Goal: Task Accomplishment & Management: Complete application form

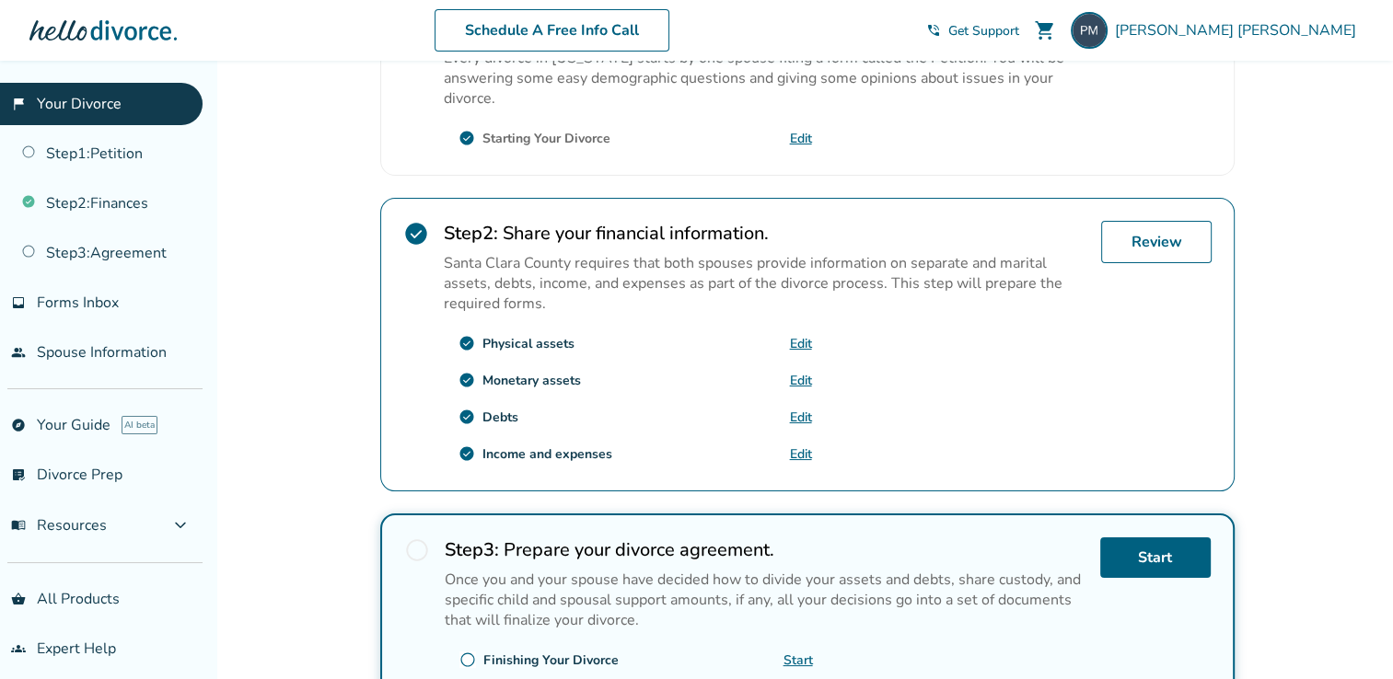
scroll to position [446, 0]
click at [1160, 240] on link "Review" at bounding box center [1156, 241] width 110 height 42
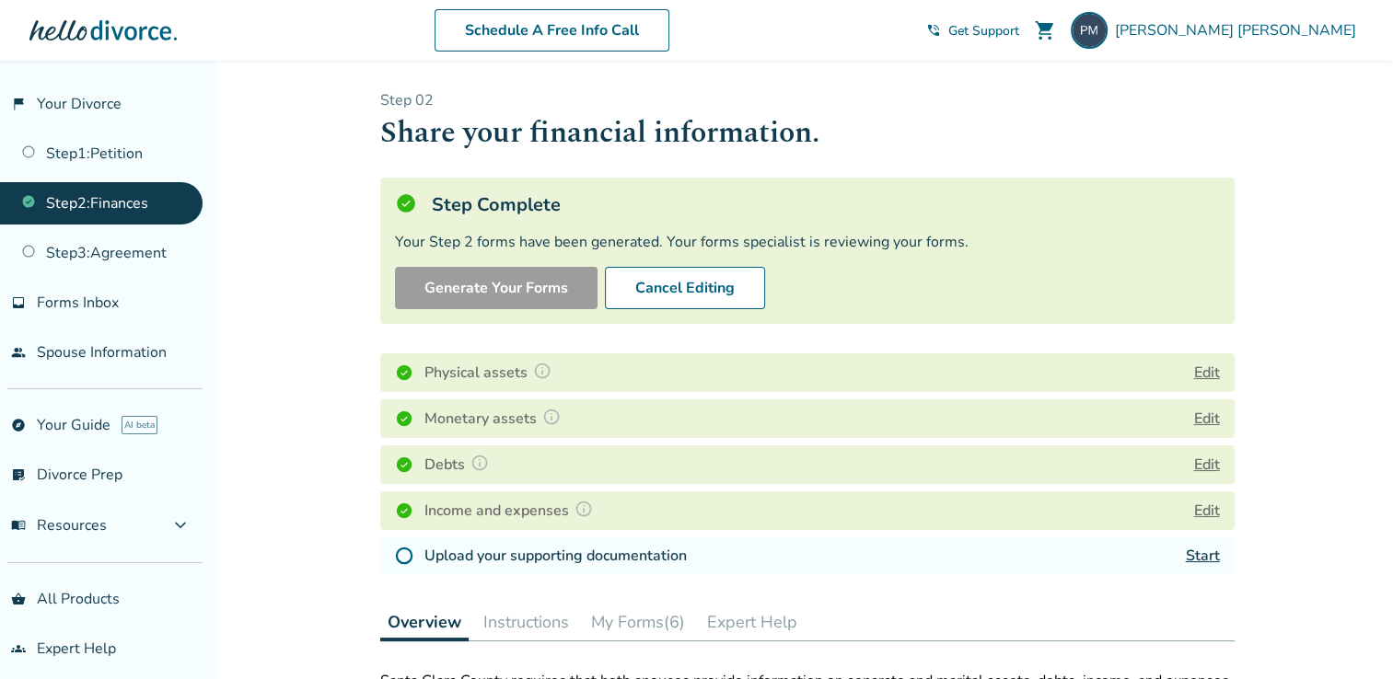
click at [1210, 372] on button "Edit" at bounding box center [1207, 373] width 26 height 22
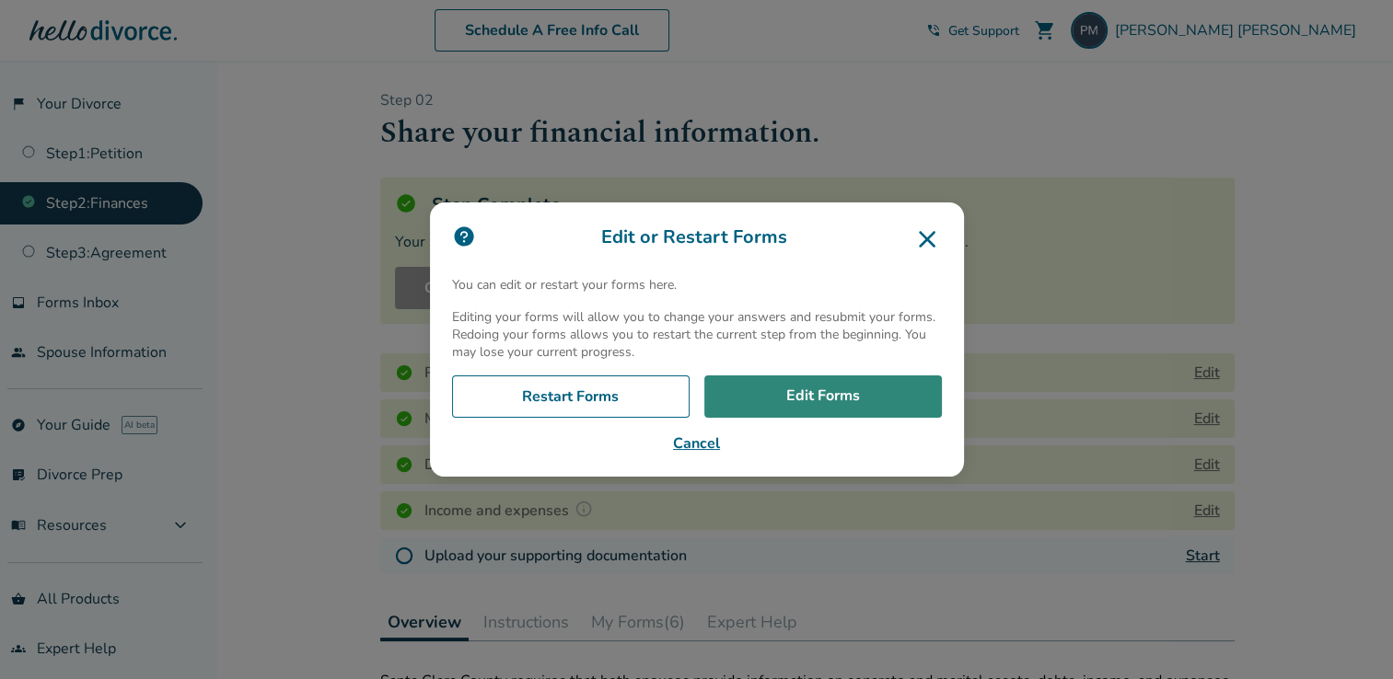
click at [830, 401] on link "Edit Forms" at bounding box center [823, 397] width 238 height 42
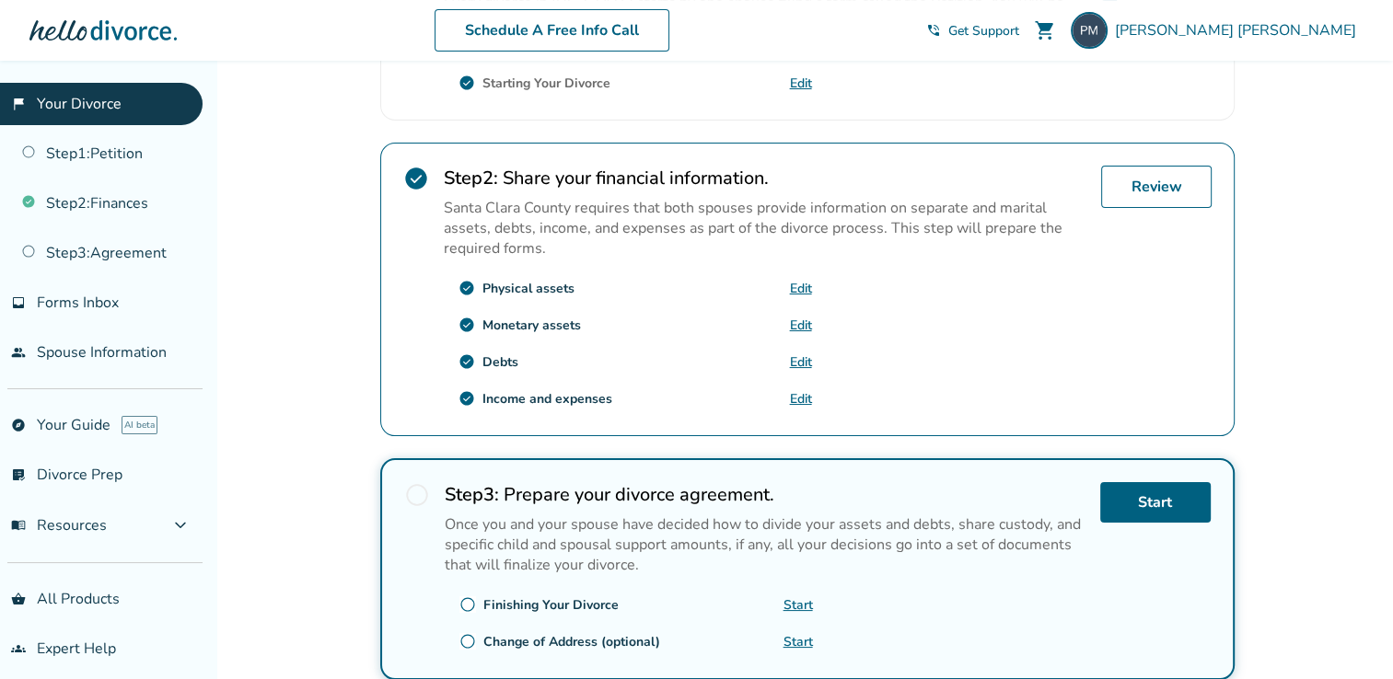
scroll to position [652, 0]
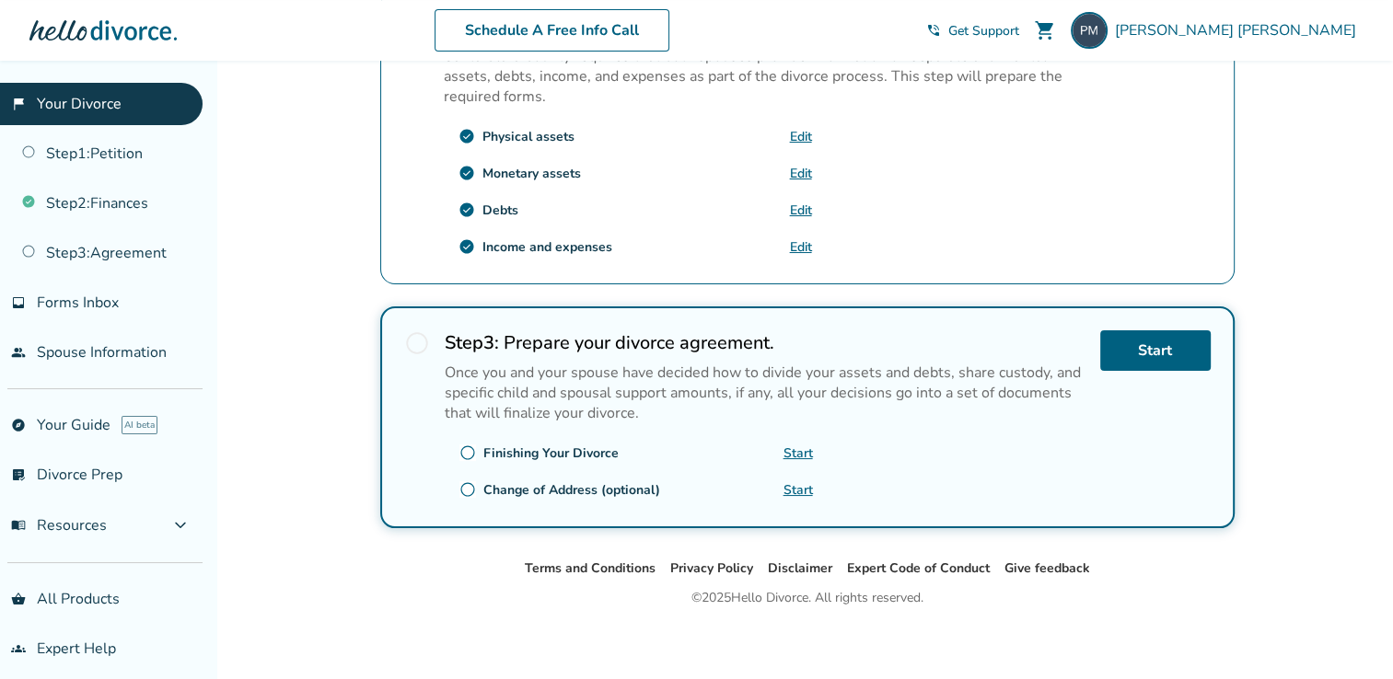
click at [801, 167] on link "Edit" at bounding box center [801, 173] width 22 height 17
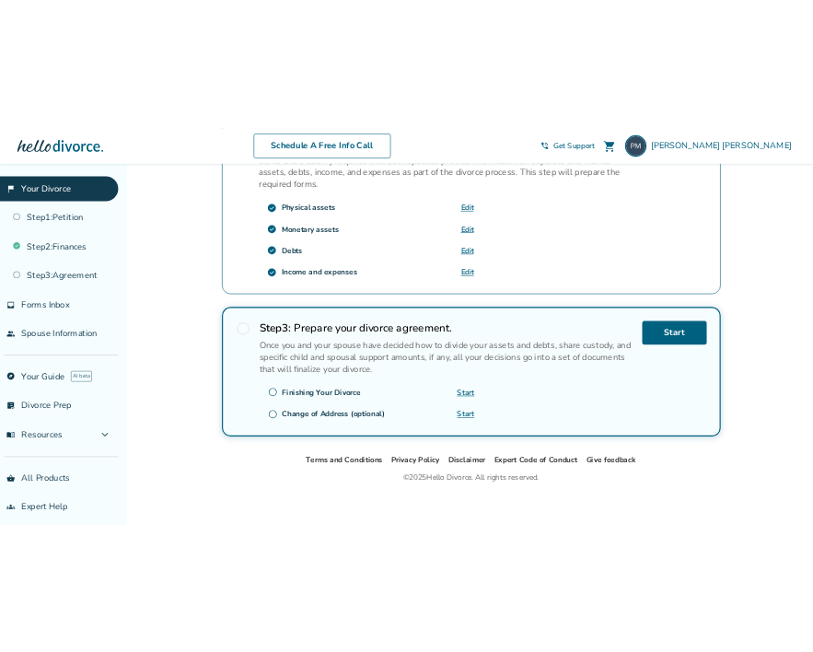
scroll to position [712, 0]
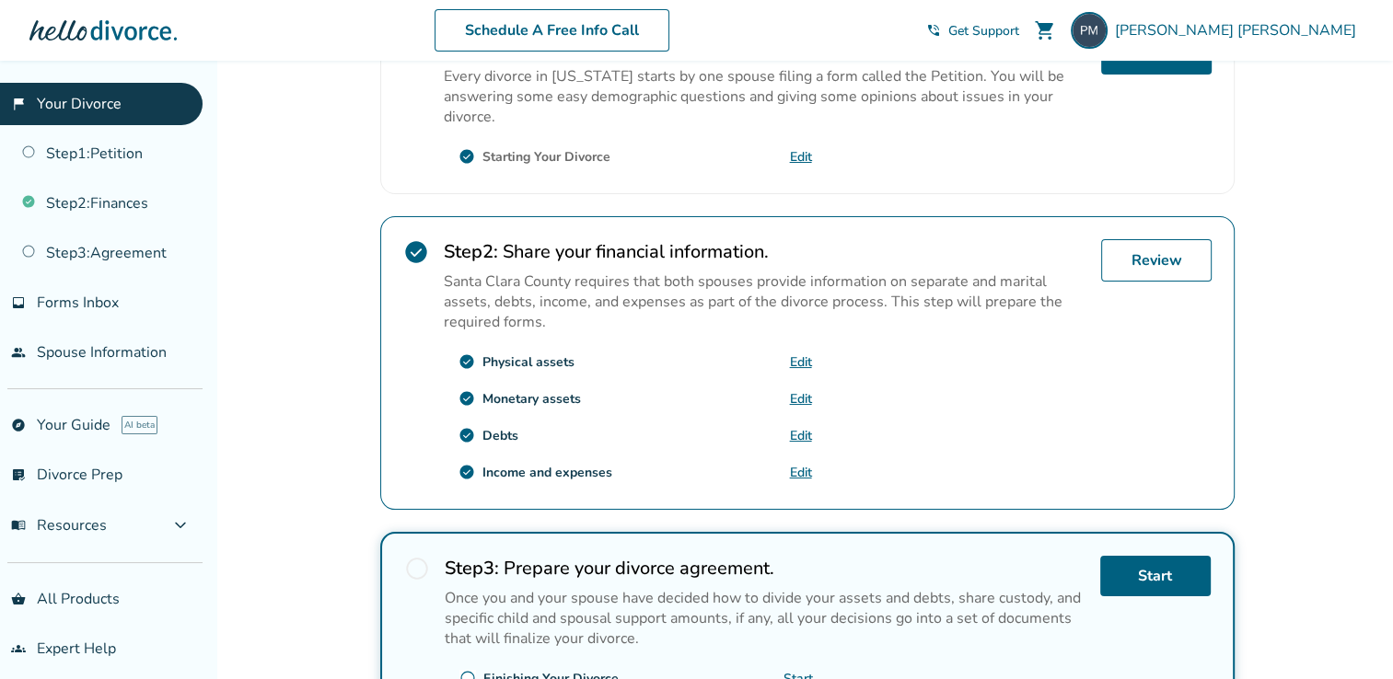
scroll to position [440, 0]
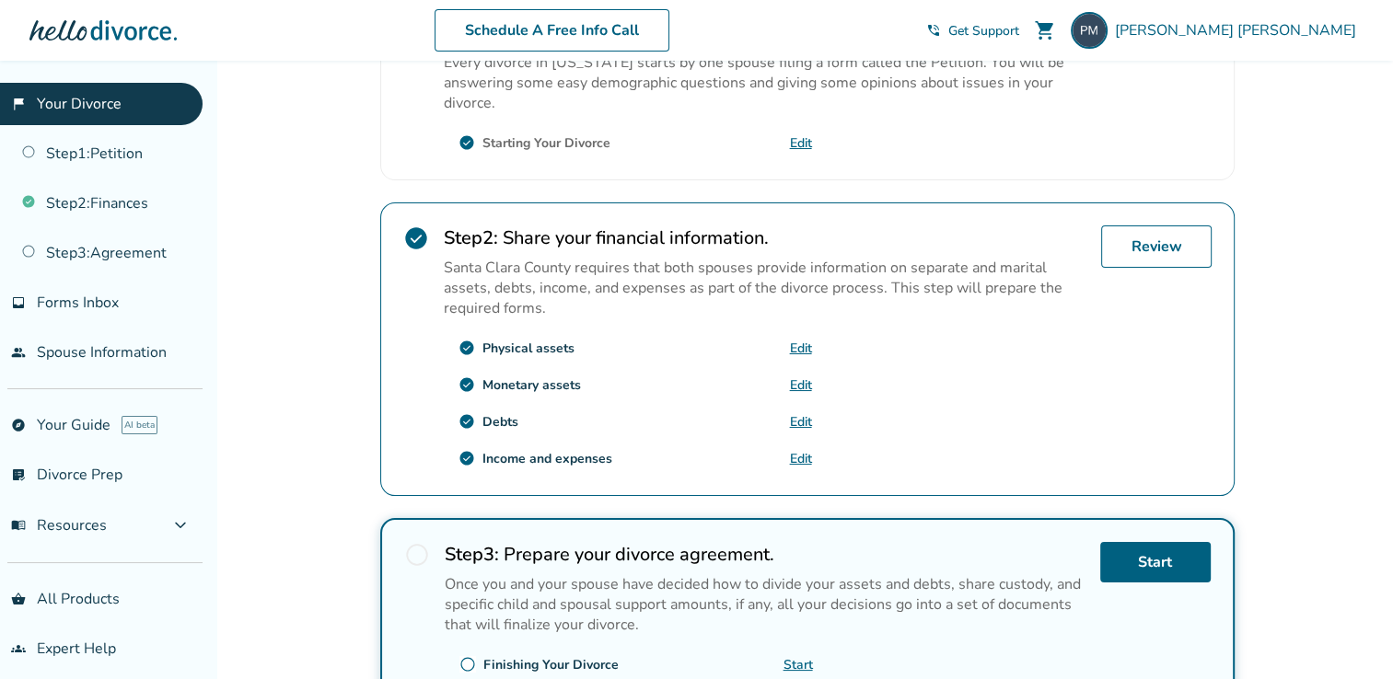
click at [795, 377] on link "Edit" at bounding box center [801, 385] width 22 height 17
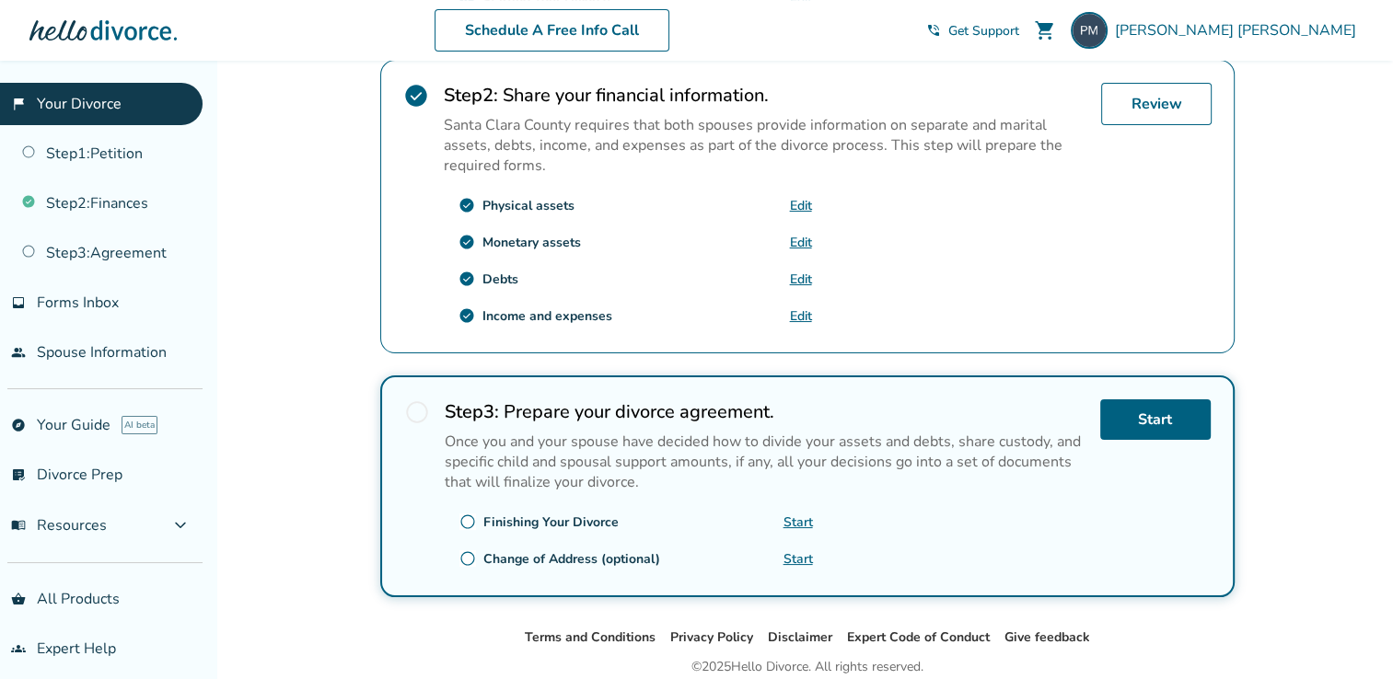
scroll to position [582, 0]
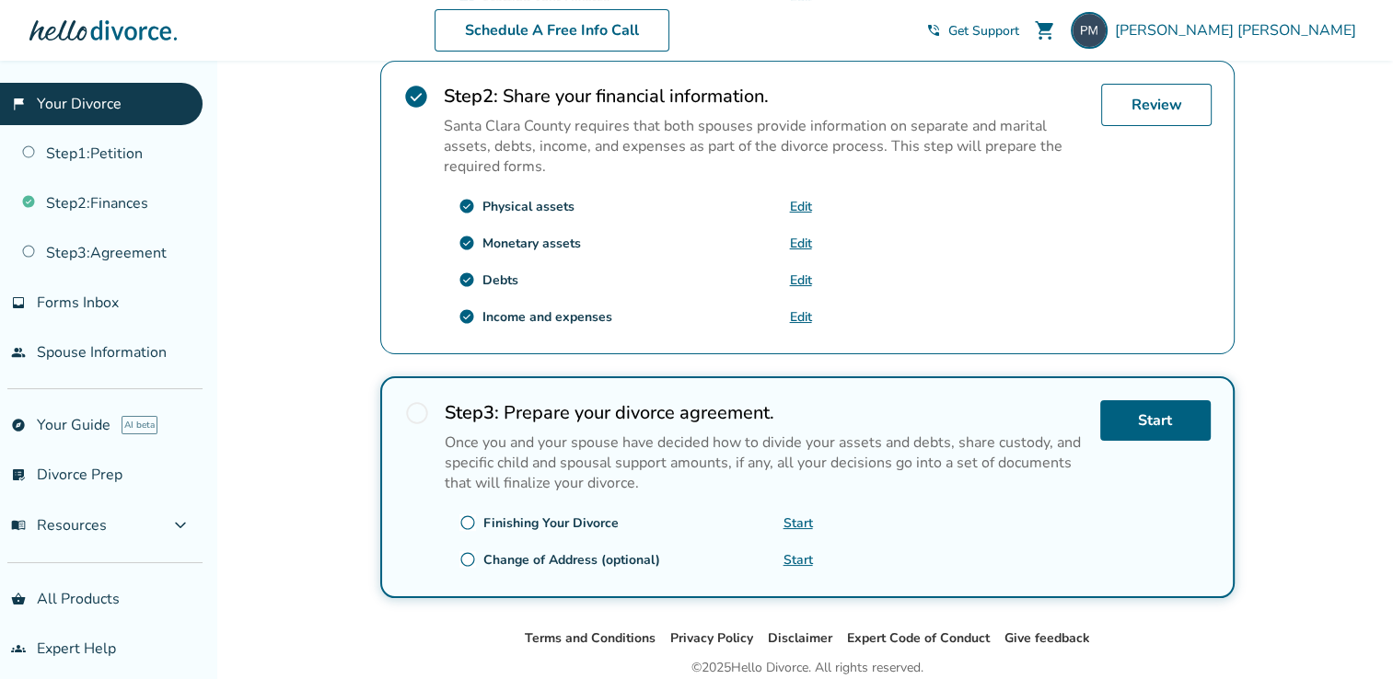
click at [795, 241] on link "Edit" at bounding box center [801, 243] width 22 height 17
